Goal: Information Seeking & Learning: Understand process/instructions

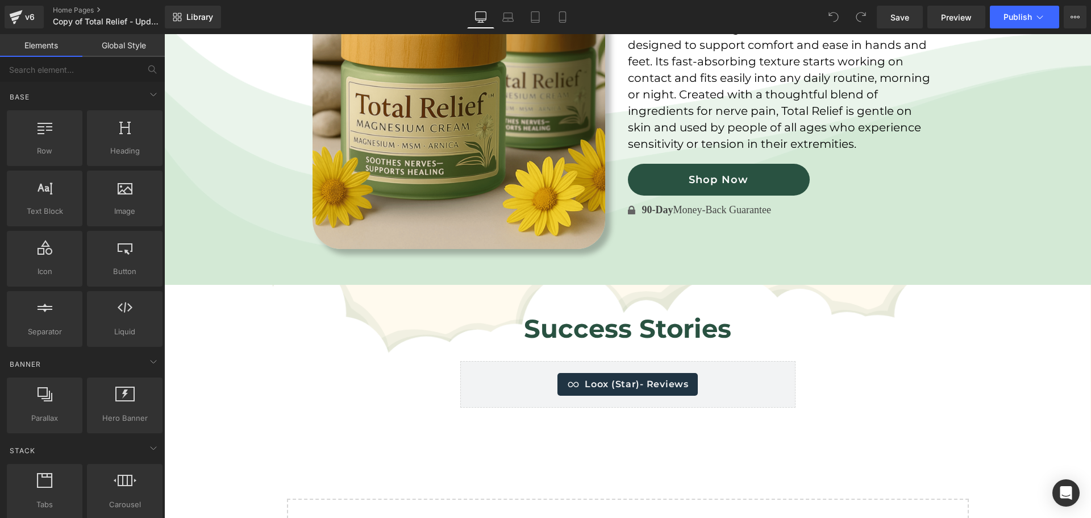
scroll to position [2892, 0]
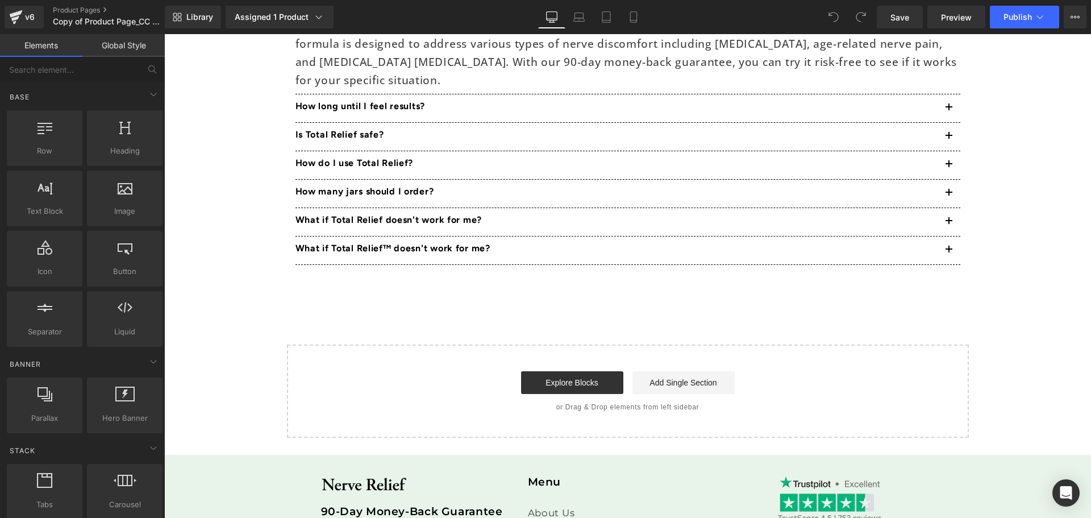
scroll to position [4509, 0]
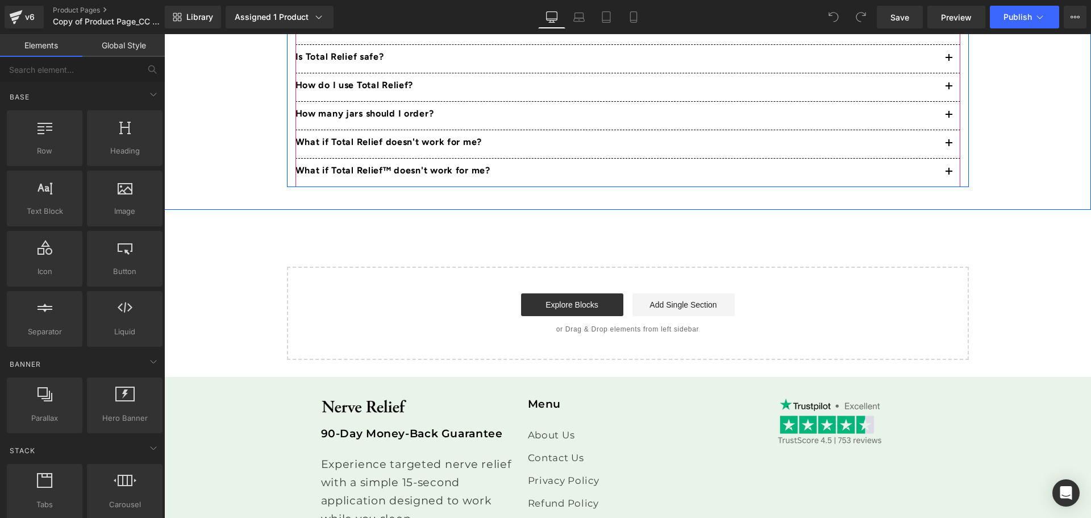
click at [945, 138] on button "button" at bounding box center [949, 144] width 23 height 28
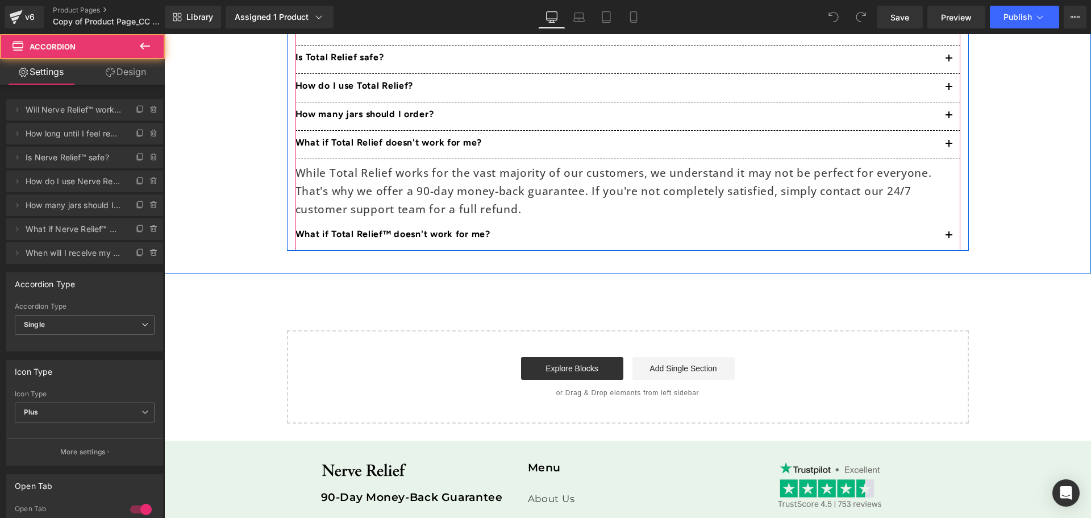
scroll to position [4426, 0]
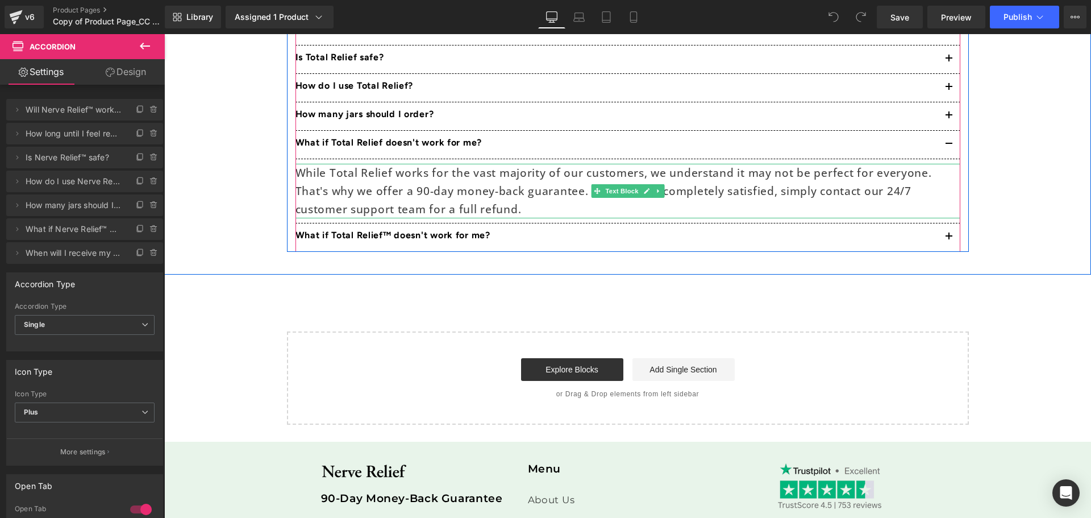
click at [485, 184] on p "While Total Relief works for the vast majority of our customers, we understand …" at bounding box center [628, 191] width 665 height 55
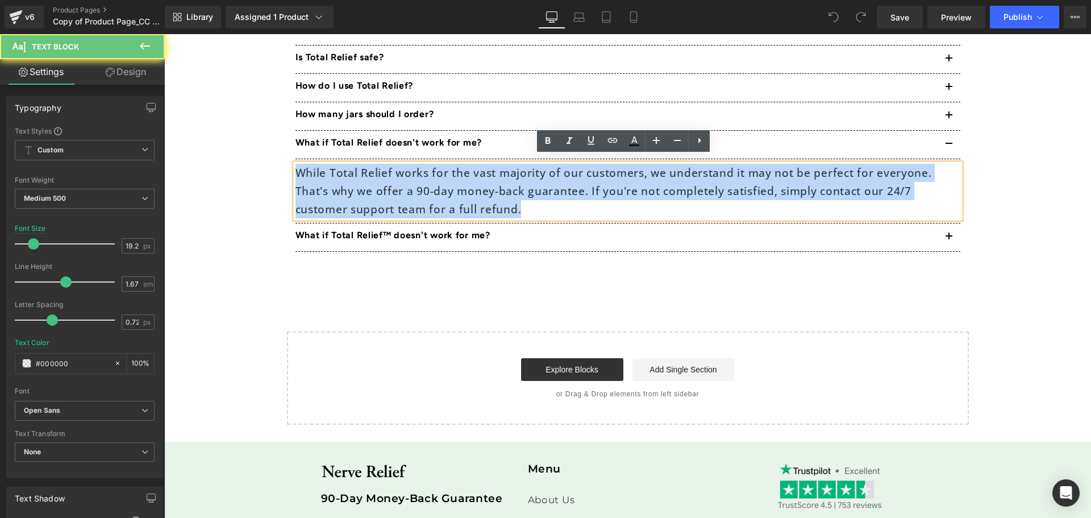
click at [485, 184] on p "While Total Relief works for the vast majority of our customers, we understand …" at bounding box center [628, 191] width 665 height 55
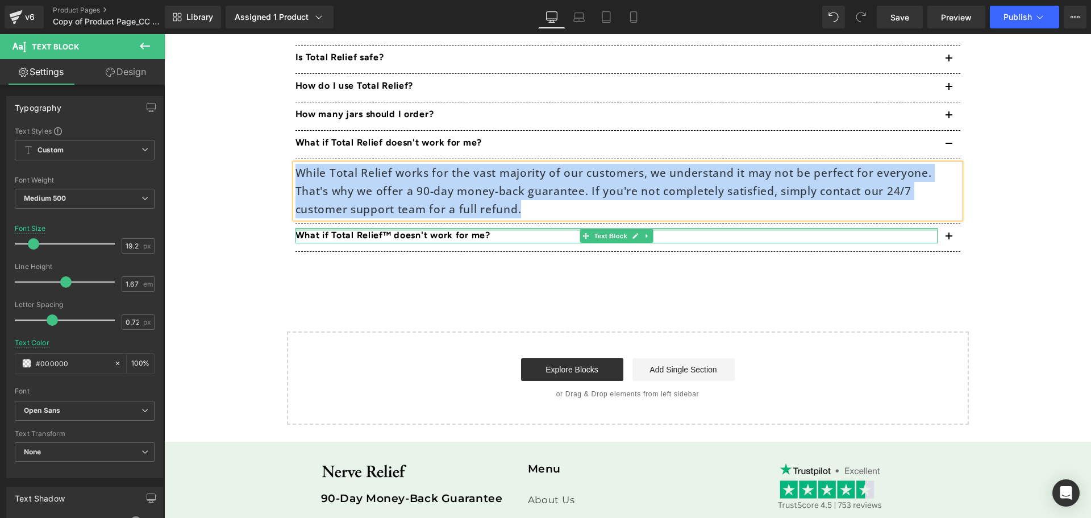
click at [386, 228] on div at bounding box center [617, 229] width 642 height 3
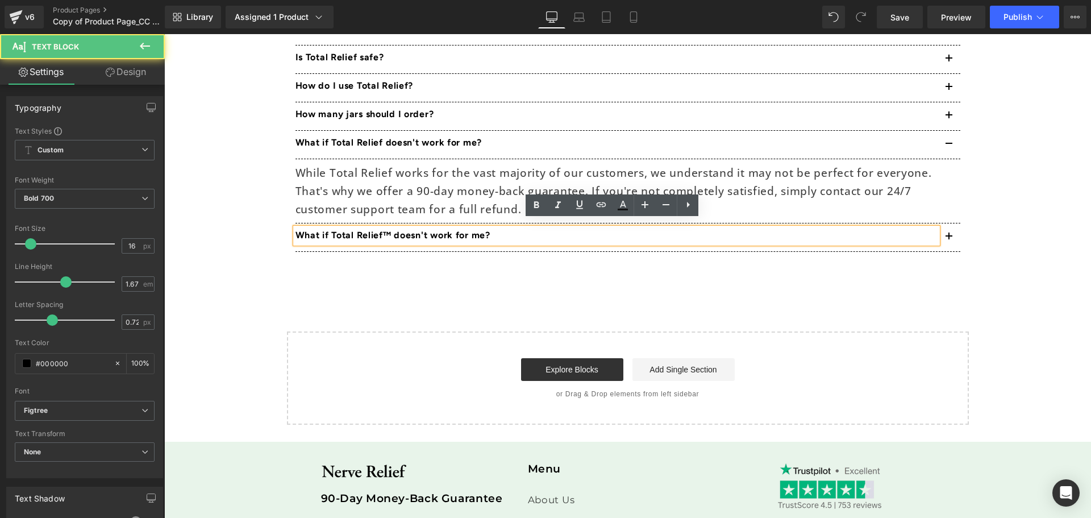
click at [387, 228] on p "What if Total Relief™ doesn't work for me?" at bounding box center [617, 235] width 642 height 15
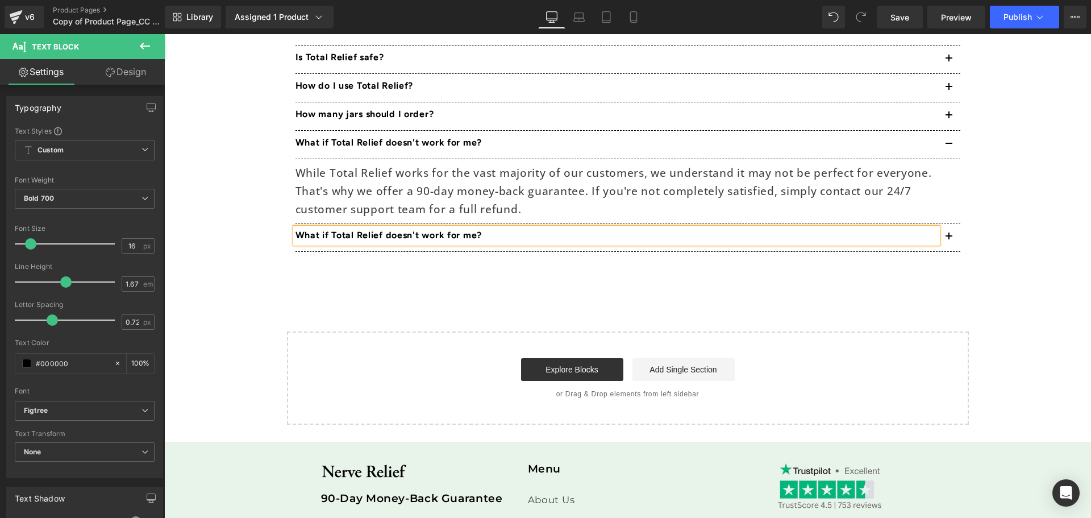
click at [378, 261] on div "What over +90,000 customers say about us Heading Loox (Star) - Reviews Loox (St…" at bounding box center [627, 55] width 927 height 437
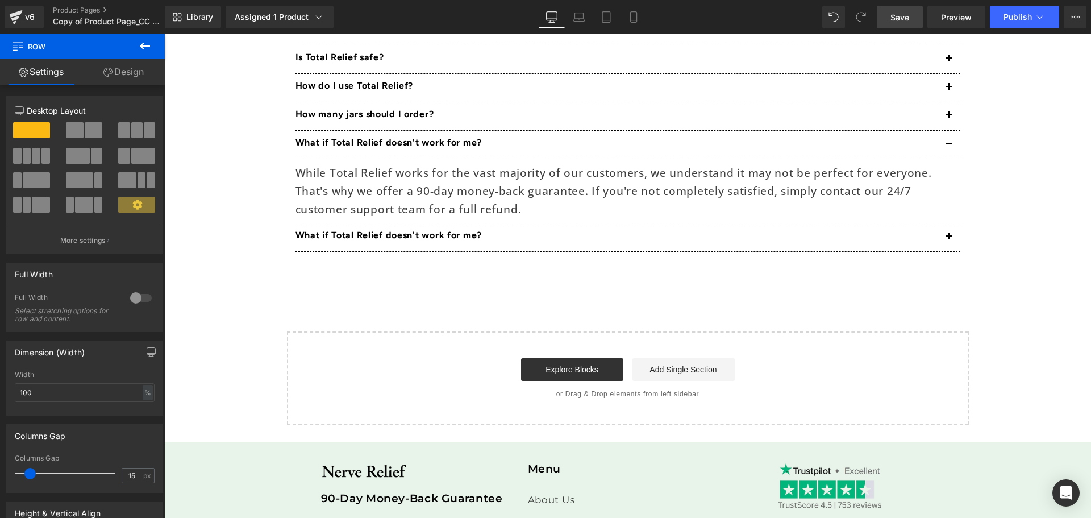
click at [912, 18] on link "Save" at bounding box center [900, 17] width 46 height 23
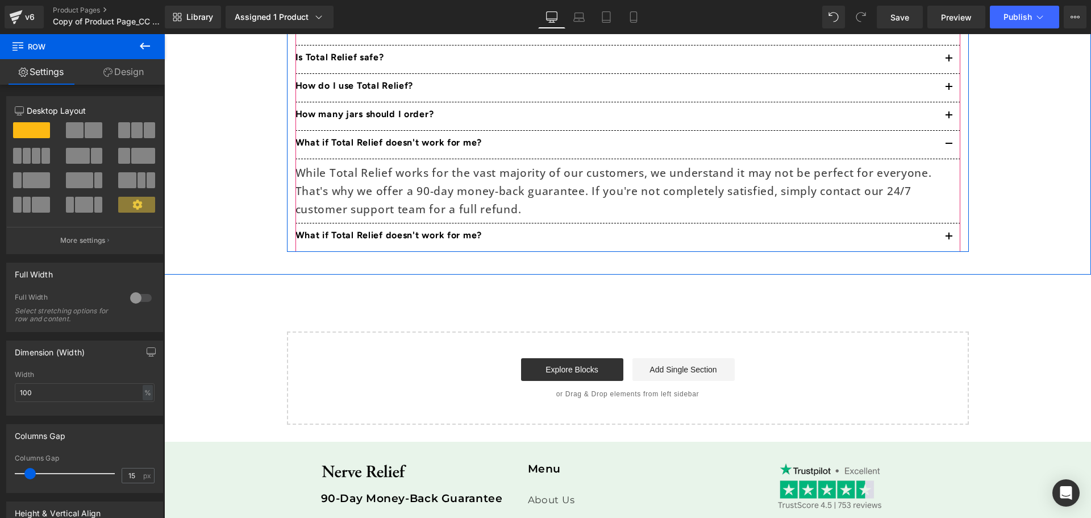
click at [941, 226] on button "button" at bounding box center [949, 237] width 23 height 28
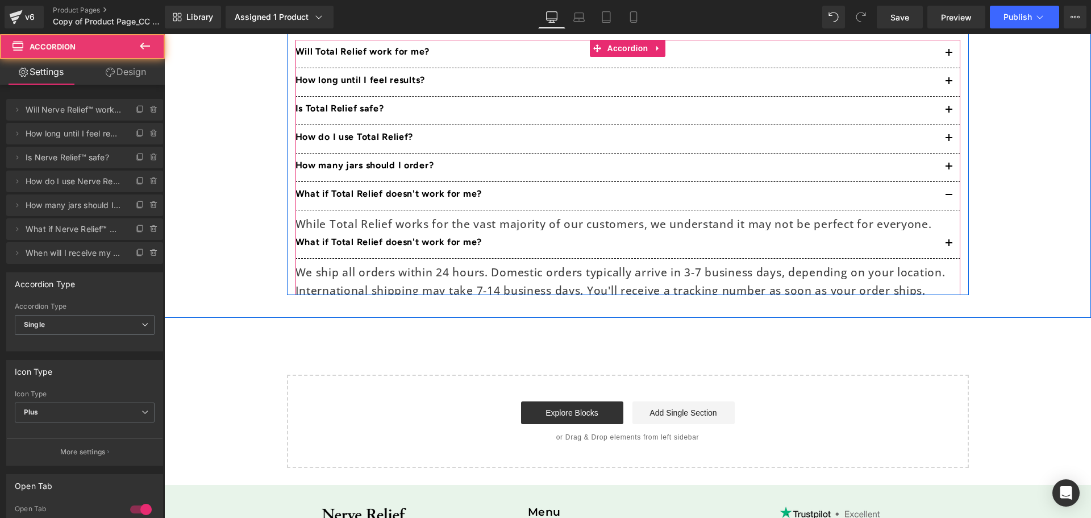
scroll to position [4361, 0]
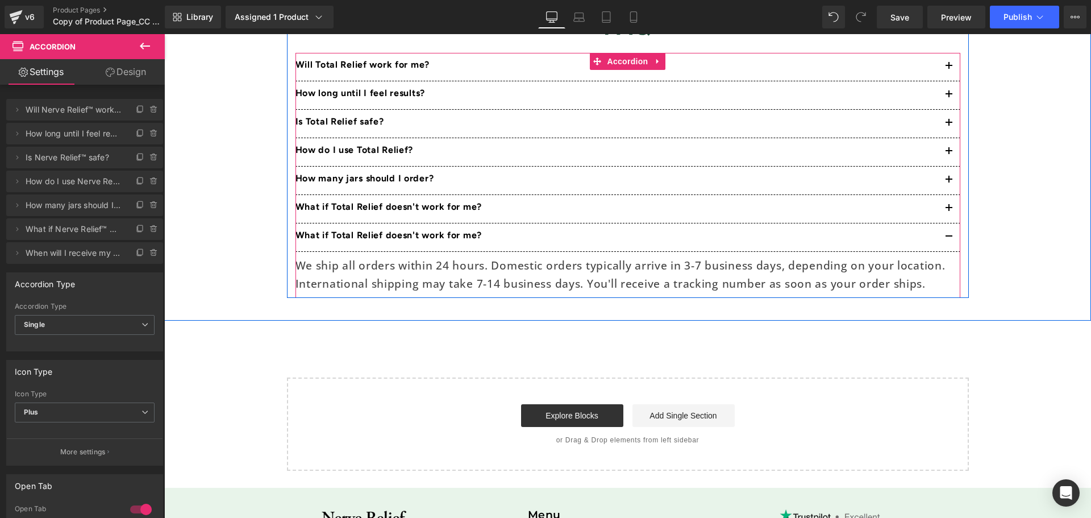
click at [446, 269] on p "We ship all orders within 24 hours. Domestic orders typically arrive in 3-7 bus…" at bounding box center [628, 274] width 665 height 36
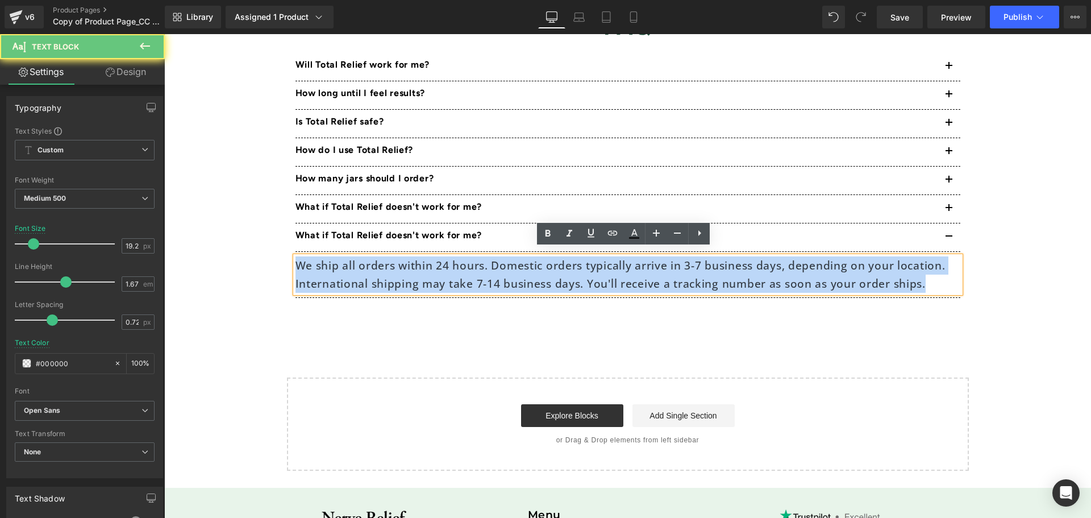
click at [446, 269] on p "We ship all orders within 24 hours. Domestic orders typically arrive in 3-7 bus…" at bounding box center [628, 274] width 665 height 36
copy p "We ship all orders within 24 hours. Domestic orders typically arrive in 3-7 bus…"
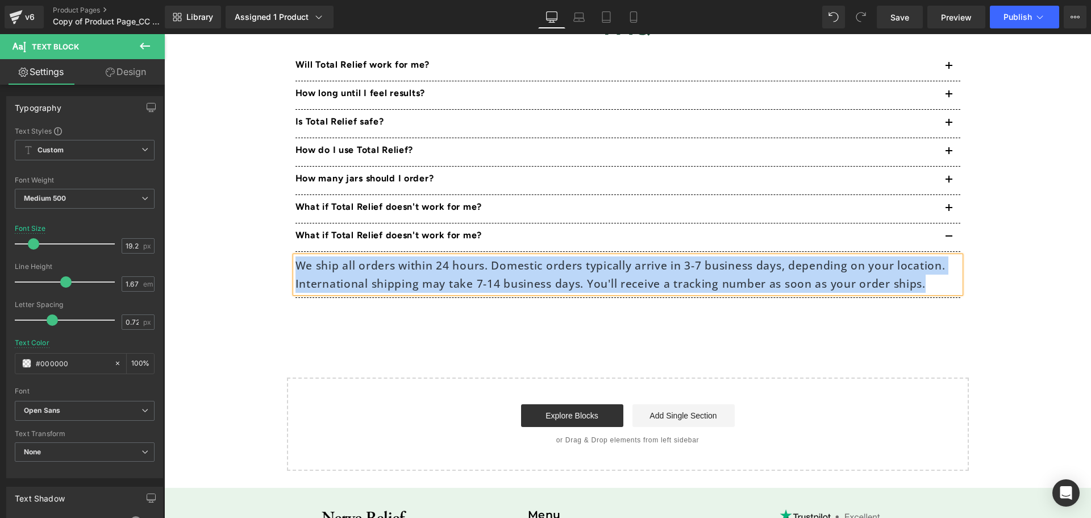
click at [371, 302] on div "What over +90,000 customers say about us Heading Loox (Star) - Reviews Loox (St…" at bounding box center [627, 111] width 927 height 419
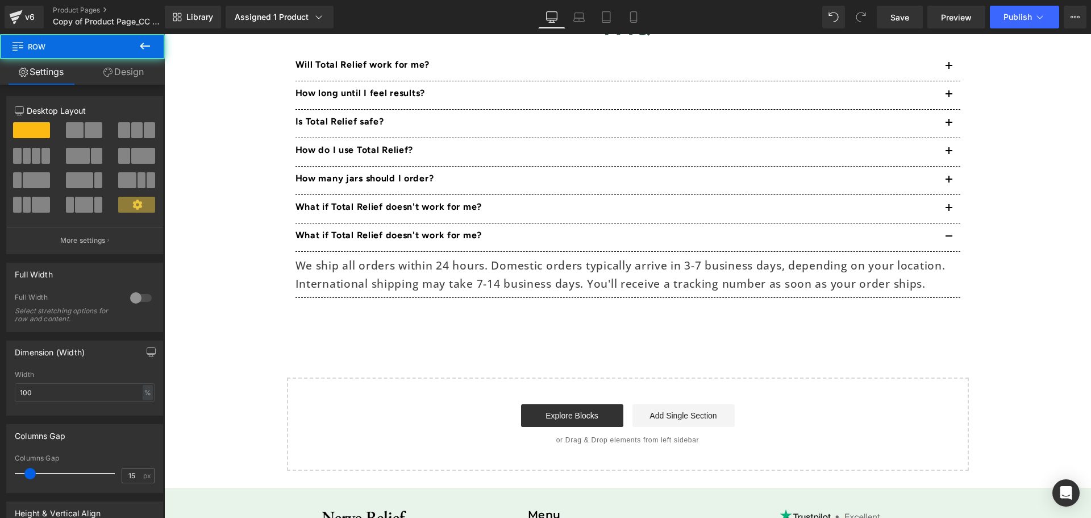
click at [392, 268] on p "We ship all orders within 24 hours. Domestic orders typically arrive in 3-7 bus…" at bounding box center [628, 274] width 665 height 36
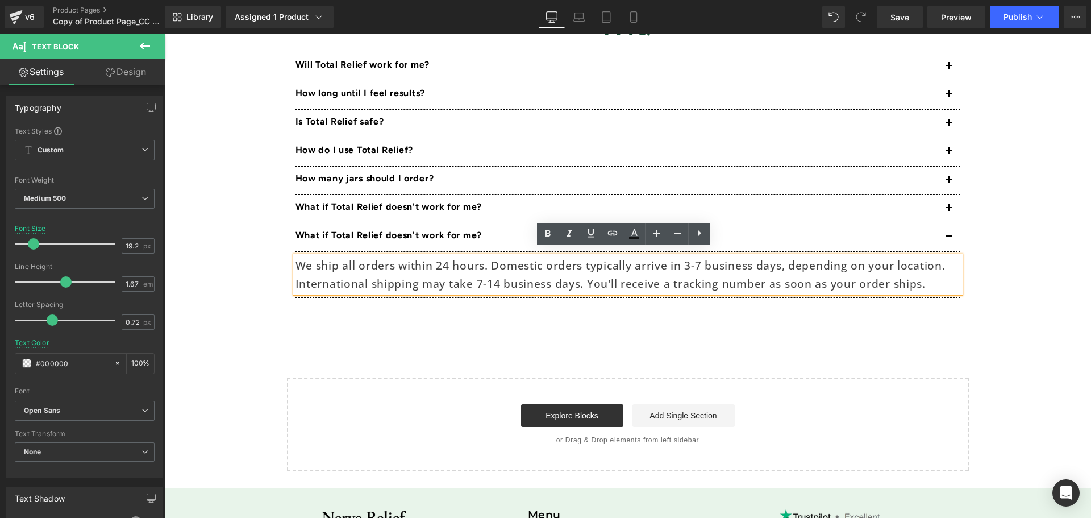
click at [947, 231] on button "button" at bounding box center [949, 237] width 23 height 28
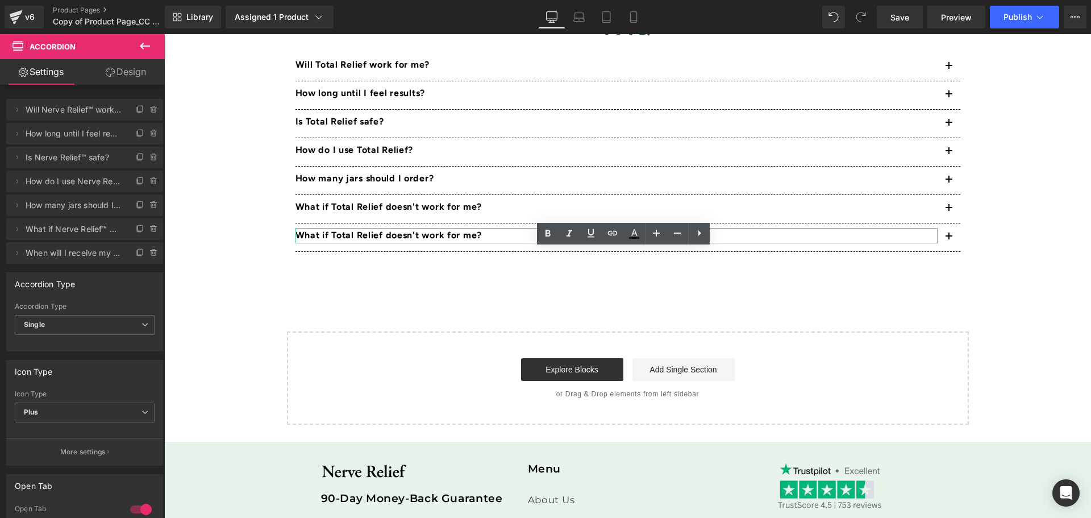
click at [402, 229] on p "What if Total Relief doesn't work for me?" at bounding box center [617, 235] width 642 height 15
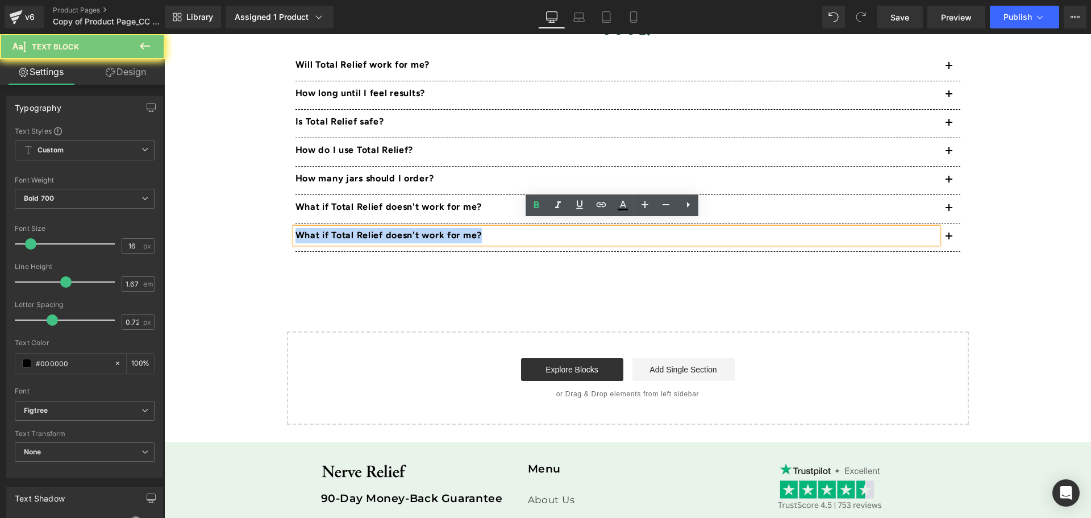
click at [402, 229] on p "What if Total Relief doesn't work for me?" at bounding box center [617, 235] width 642 height 15
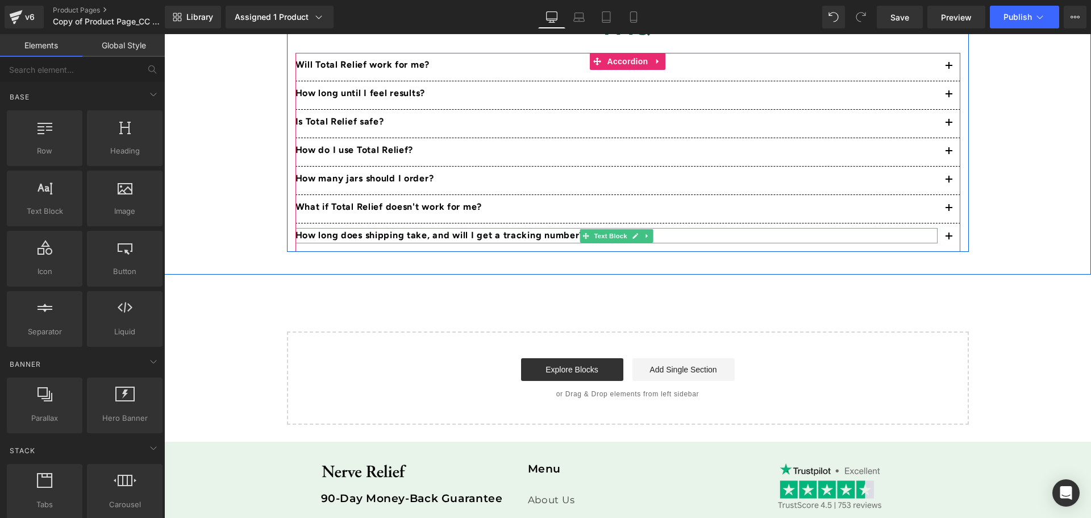
click at [539, 228] on p "How long does shipping take, and will I get a tracking number?" at bounding box center [617, 235] width 642 height 15
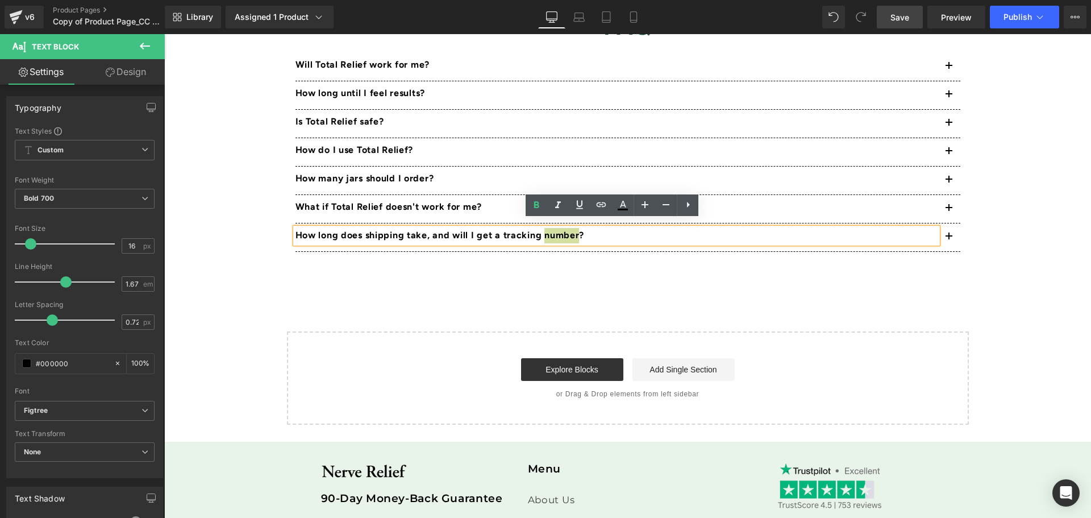
click at [915, 16] on link "Save" at bounding box center [900, 17] width 46 height 23
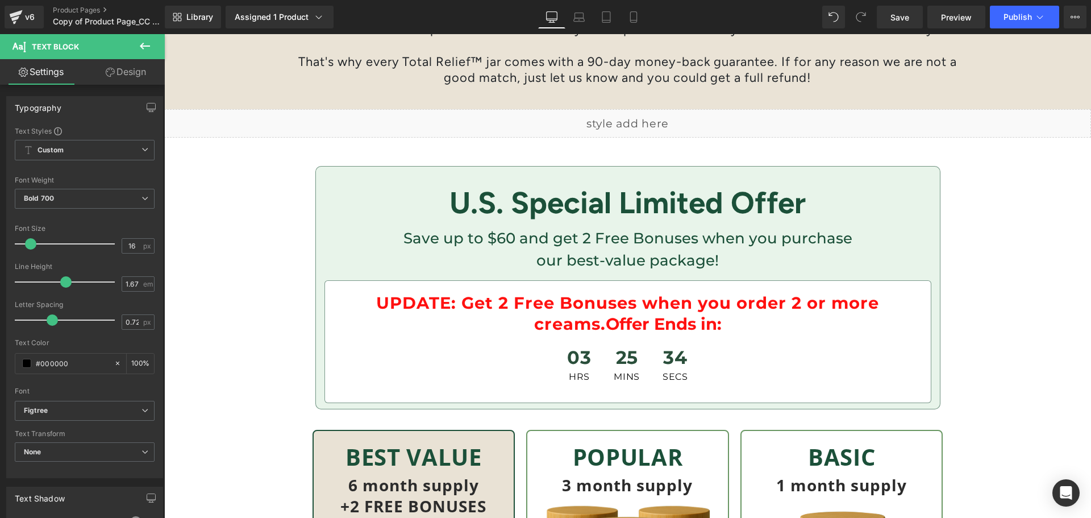
scroll to position [3035, 0]
